Goal: Use online tool/utility: Utilize a website feature to perform a specific function

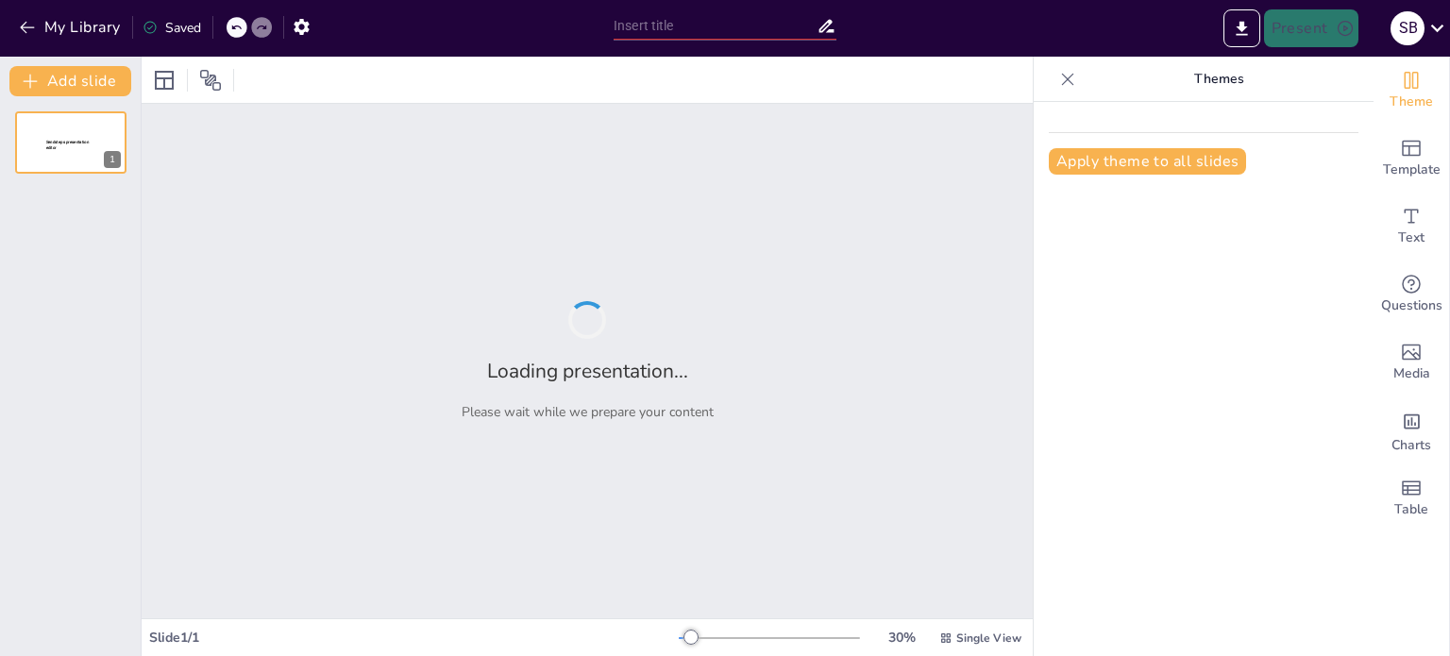
type input "Exploring Strong Investment Opportunities for Global Mobility"
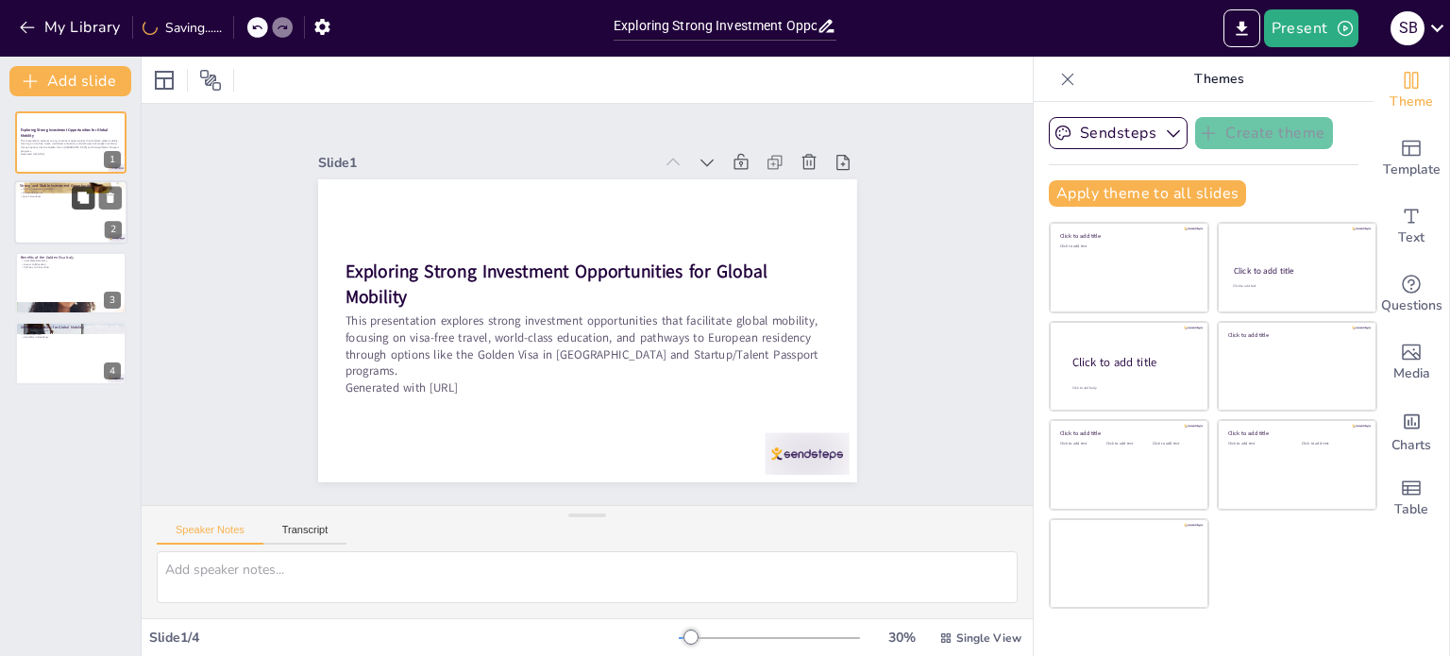
click at [80, 205] on button at bounding box center [83, 198] width 23 height 23
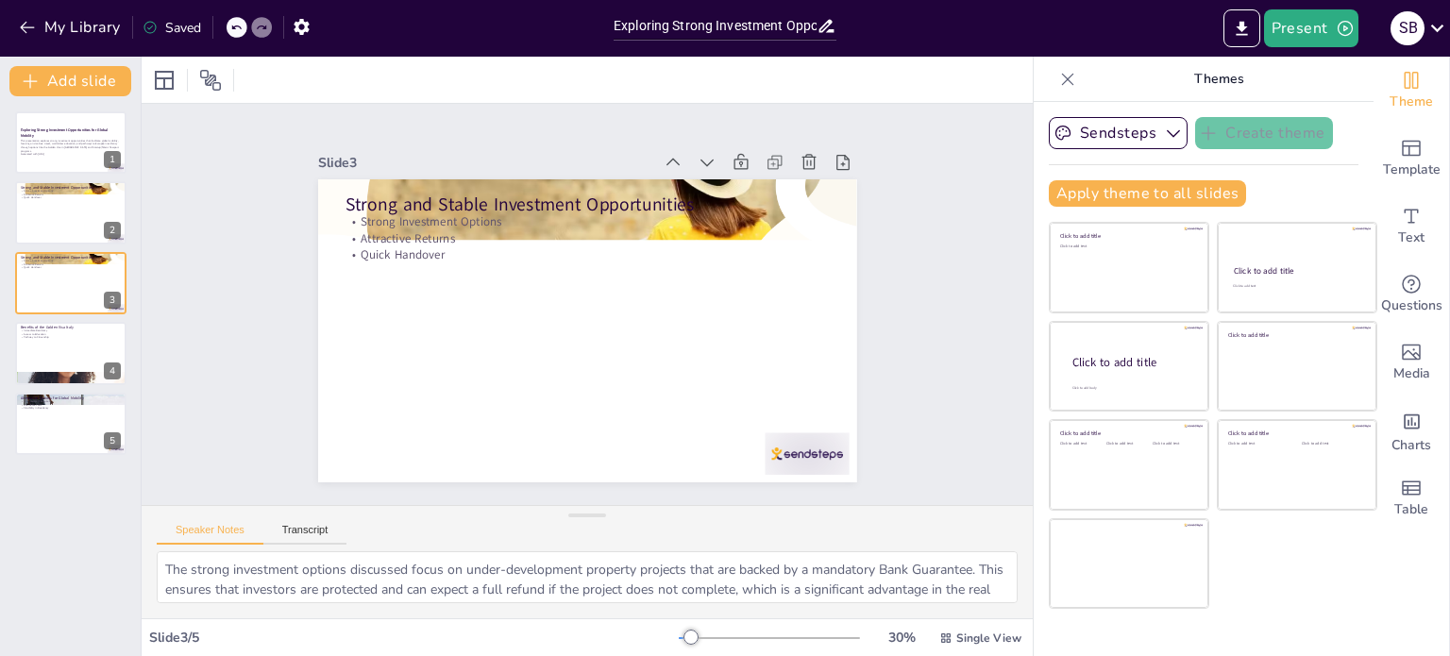
click at [255, 306] on div "Slide 1 Exploring Strong Investment Opportunities for Global Mobility This pres…" at bounding box center [587, 304] width 704 height 482
click at [61, 199] on div at bounding box center [70, 213] width 113 height 64
click at [59, 267] on p "Quick Handover" at bounding box center [71, 267] width 102 height 4
click at [51, 345] on div at bounding box center [70, 353] width 113 height 64
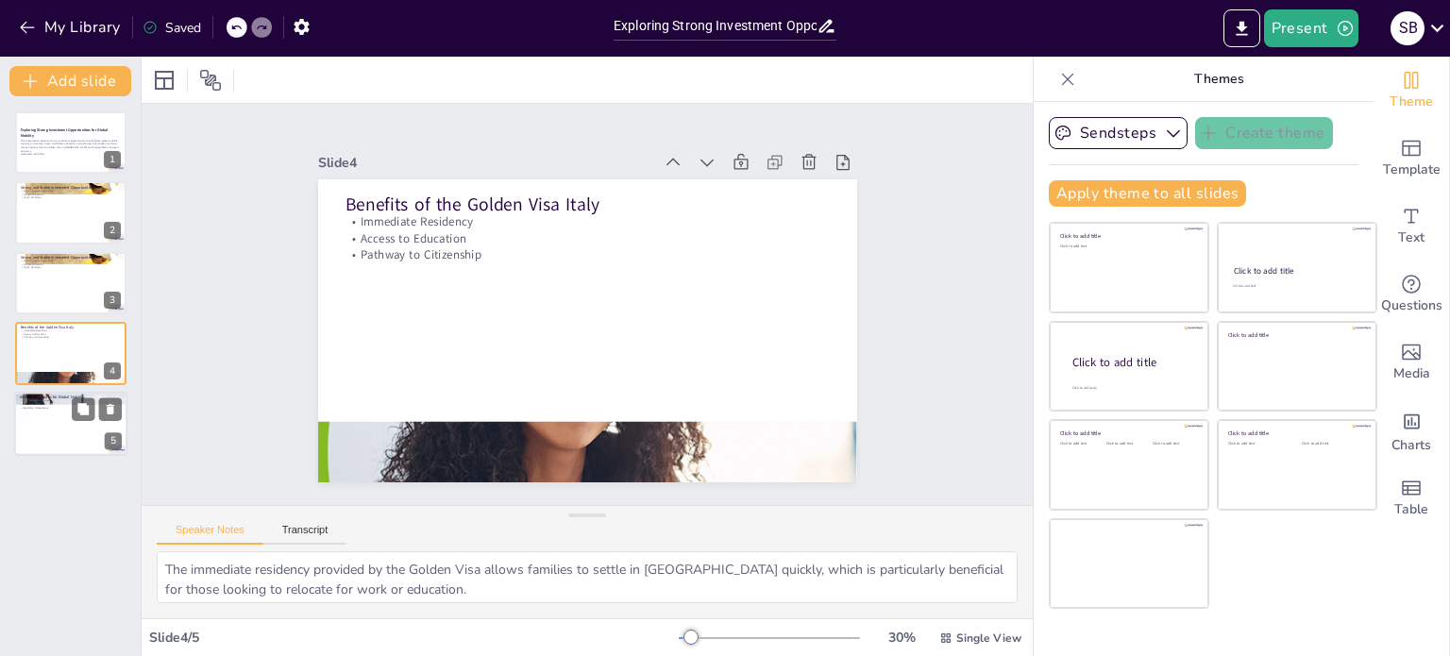
click at [49, 408] on p "Flexibility in Residency" at bounding box center [71, 408] width 102 height 4
type textarea "The lack of investment requirement for the Startup and Talent Passport programs…"
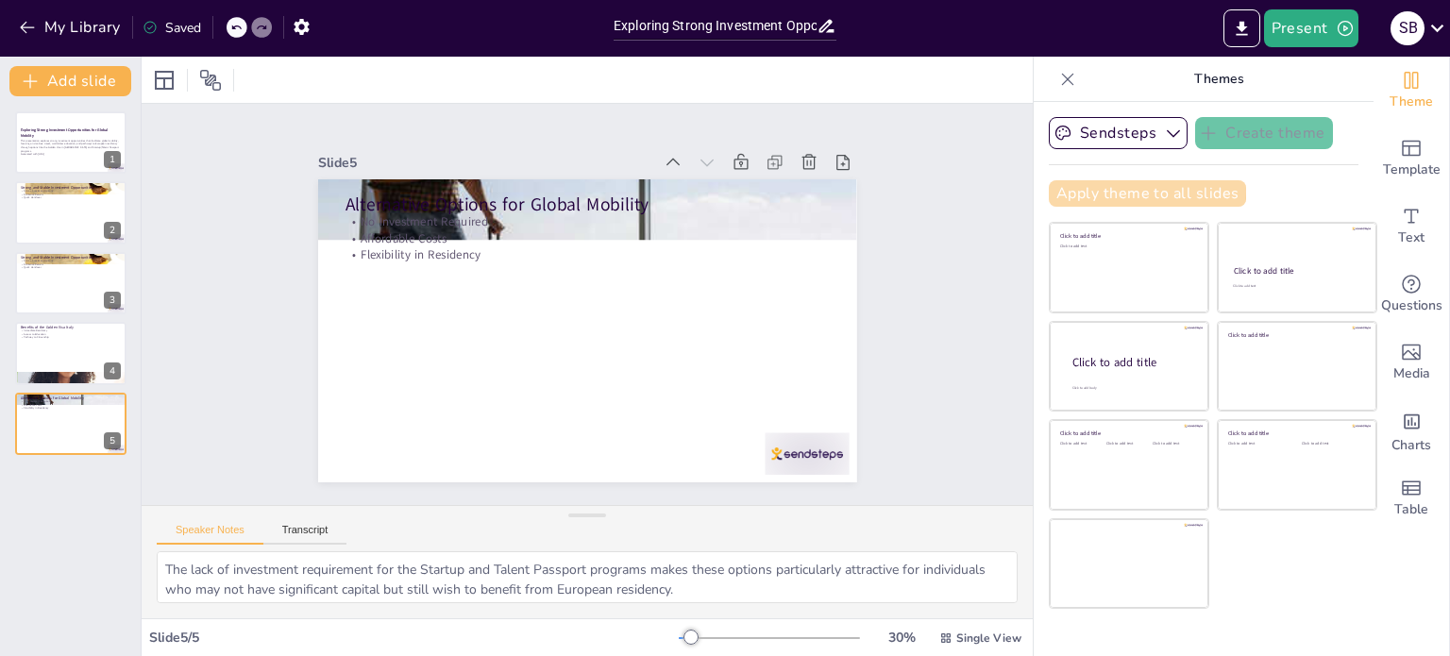
click at [1126, 191] on button "Apply theme to all slides" at bounding box center [1147, 193] width 197 height 26
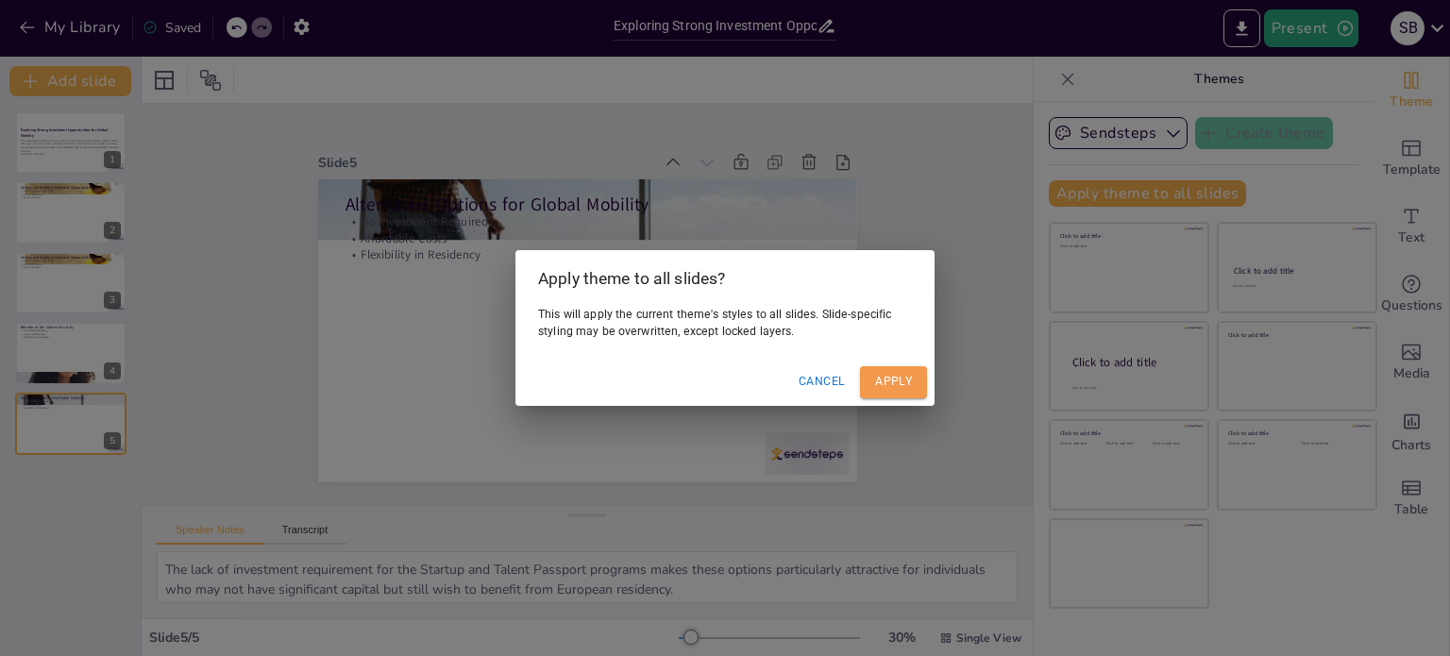
click at [902, 389] on button "Apply" at bounding box center [893, 381] width 67 height 31
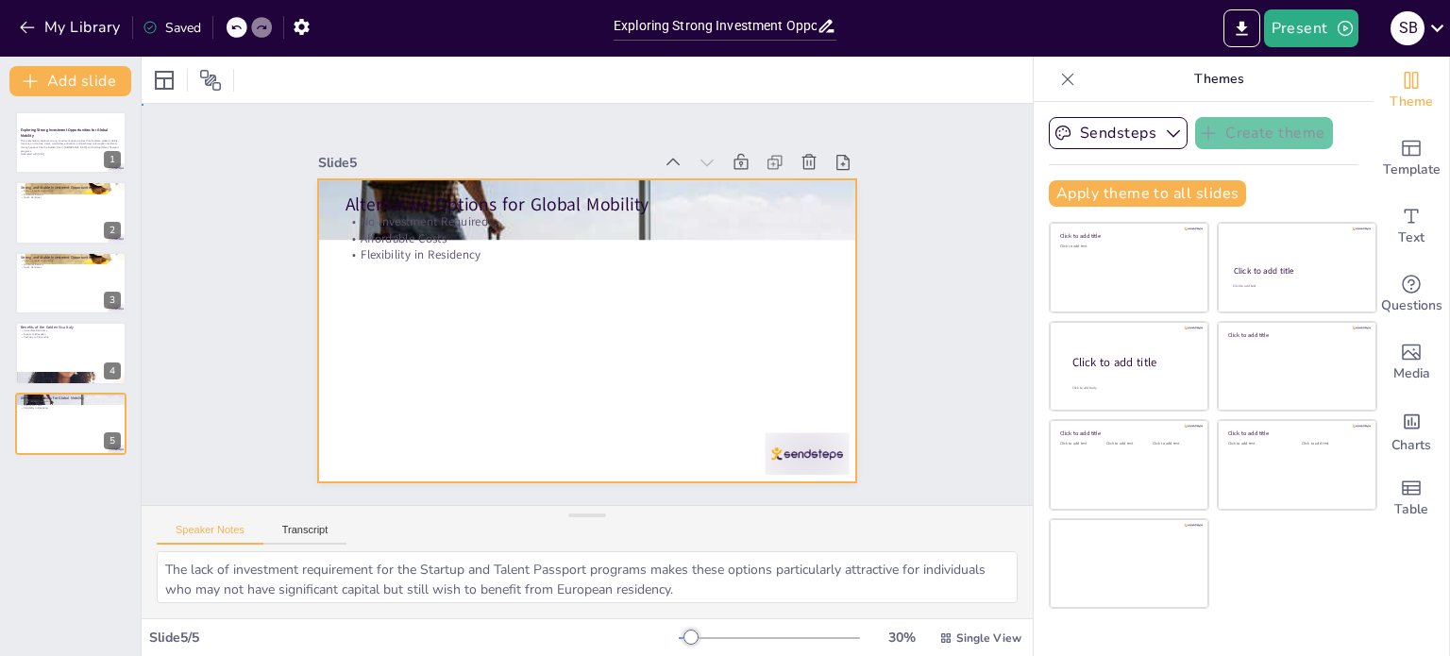
click at [679, 378] on div at bounding box center [563, 316] width 496 height 616
click at [679, 378] on div at bounding box center [582, 331] width 590 height 409
